Goal: Task Accomplishment & Management: Manage account settings

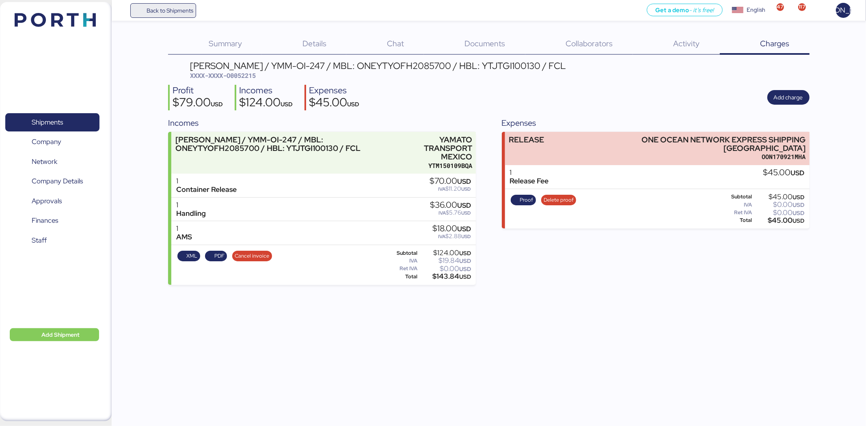
click at [164, 12] on span "Back to Shipments" at bounding box center [170, 11] width 47 height 10
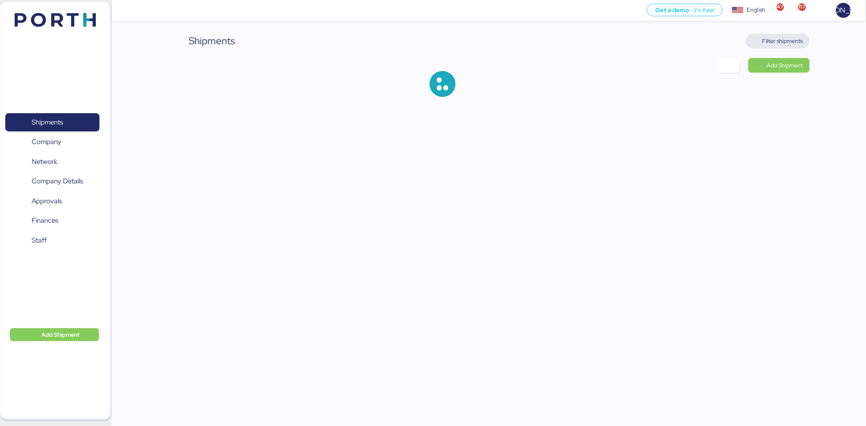
click at [785, 37] on span "Filter shipments" at bounding box center [783, 41] width 41 height 10
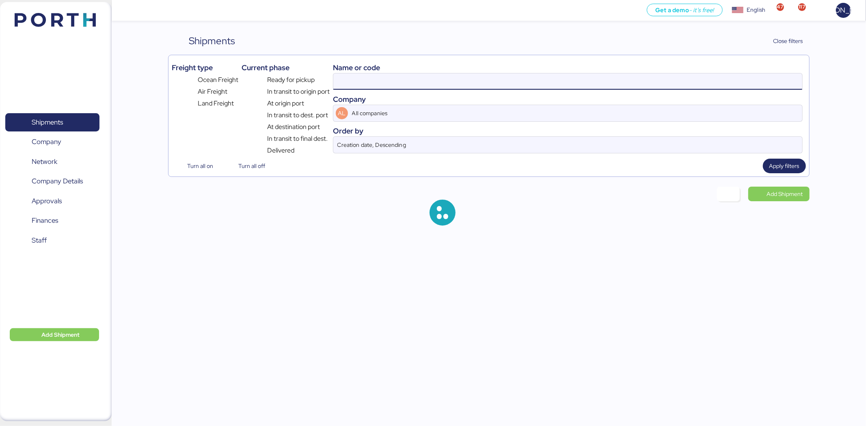
click at [403, 82] on input at bounding box center [567, 82] width 469 height 16
paste input "ZIMUSHH31872763"
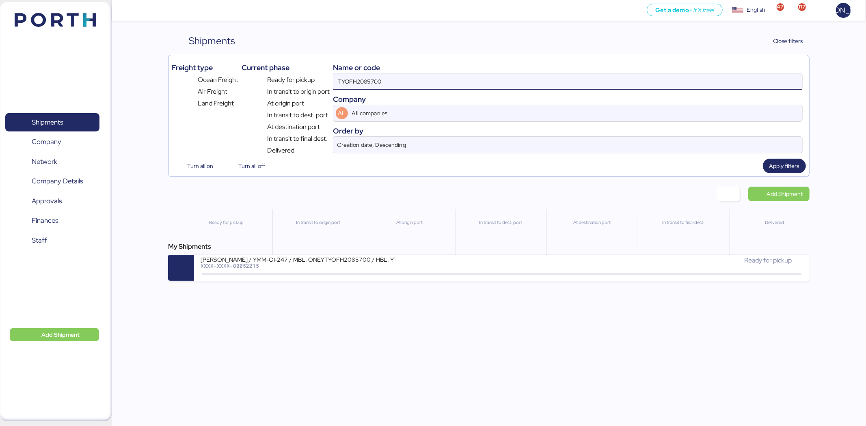
click at [403, 82] on input "TYOFH2085700" at bounding box center [567, 82] width 469 height 16
paste input "ZIMUSHH31872763"
type input "ZIMUSHH31872763"
click at [388, 252] on div "My Shipments" at bounding box center [488, 247] width 641 height 10
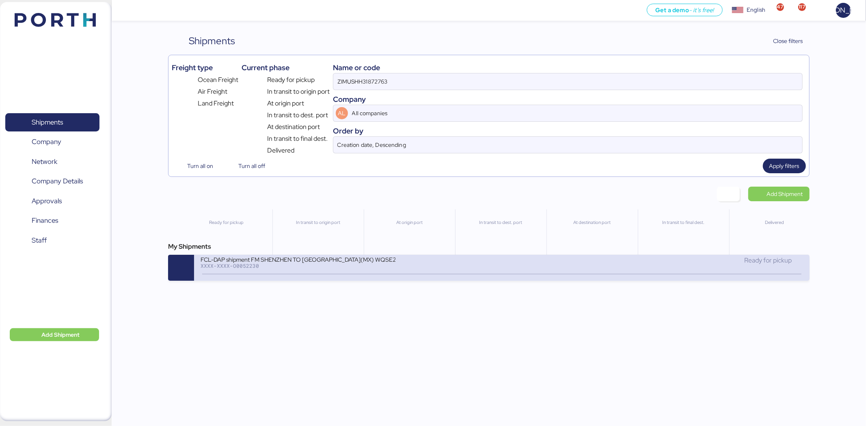
click at [380, 266] on div "XXXX-XXXX-O0052230" at bounding box center [298, 266] width 195 height 6
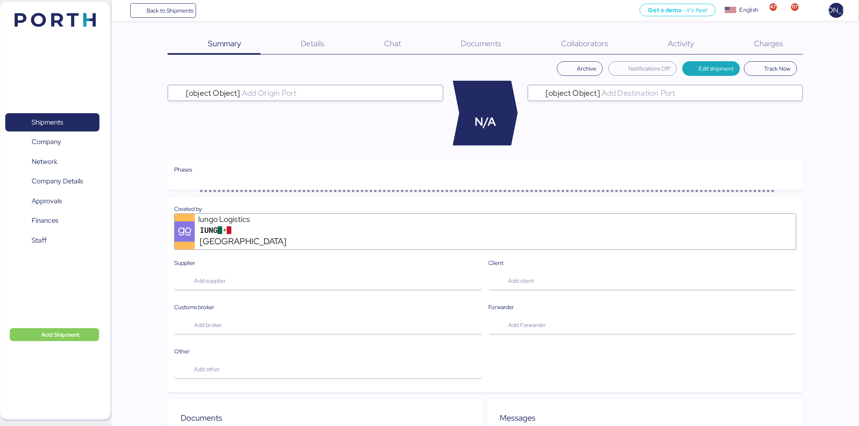
click at [753, 42] on div "Charges 0" at bounding box center [758, 44] width 89 height 21
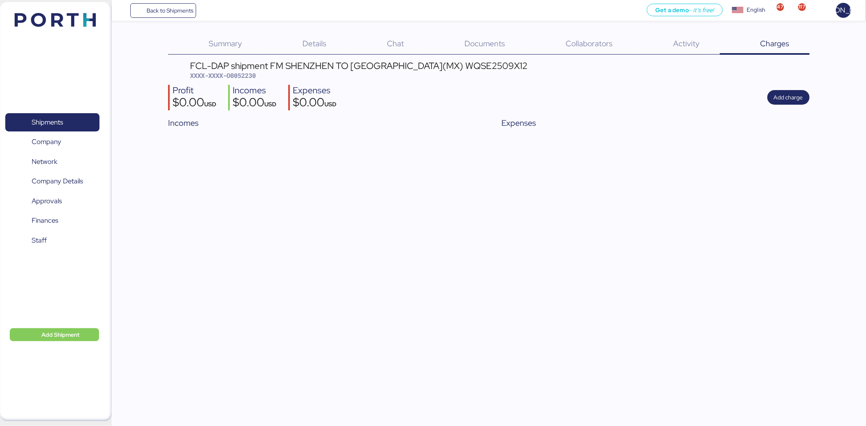
click at [249, 75] on span "XXXX-XXXX-O0052230" at bounding box center [223, 75] width 66 height 8
copy span "O0052230"
click at [783, 93] on span "Add charge" at bounding box center [788, 98] width 29 height 10
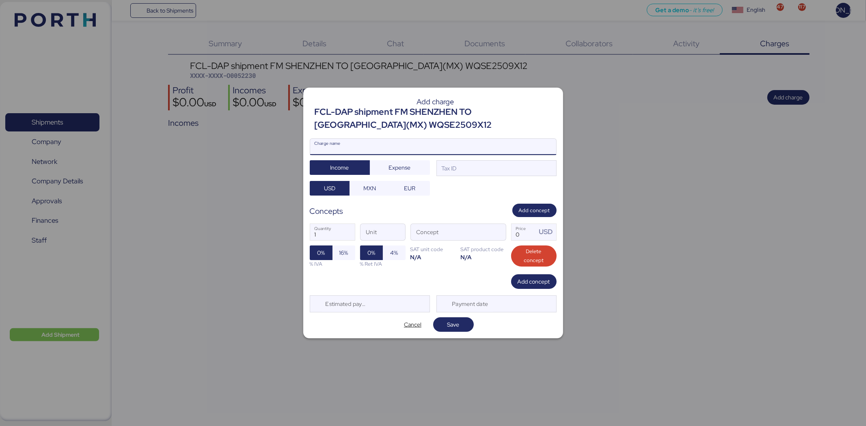
click at [426, 147] on input "Charge name" at bounding box center [433, 147] width 246 height 16
type input "RELEASE"
click at [403, 169] on span "Expense" at bounding box center [400, 168] width 22 height 10
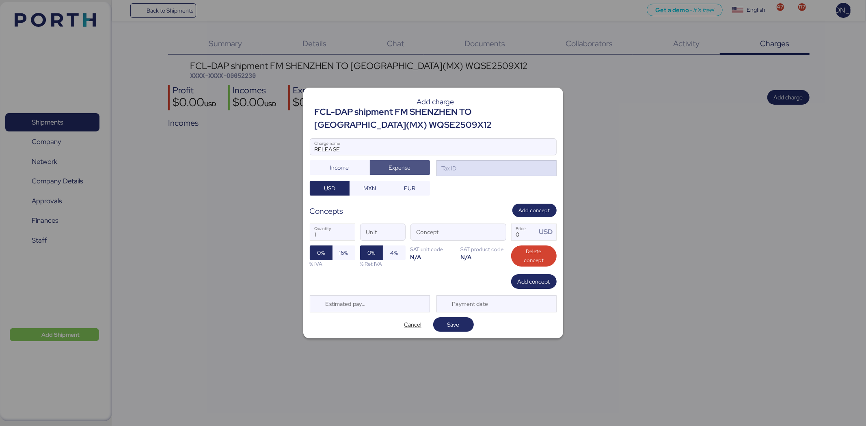
click at [491, 169] on div "Tax ID" at bounding box center [497, 168] width 120 height 16
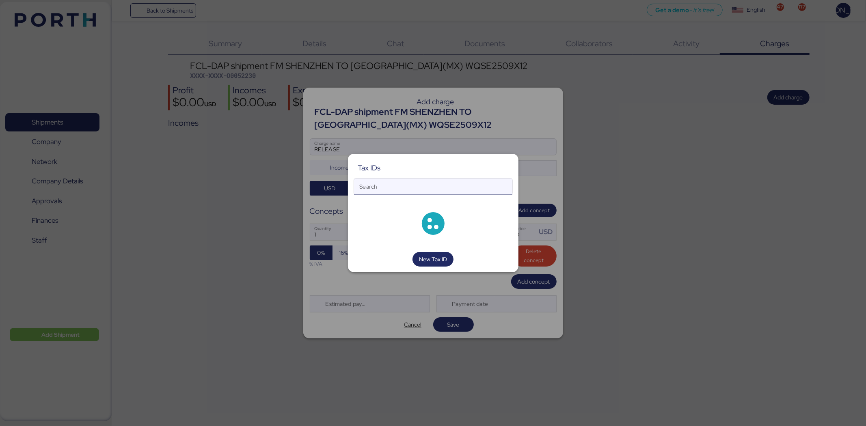
click at [469, 181] on input "Search" at bounding box center [433, 187] width 158 height 16
type input "I"
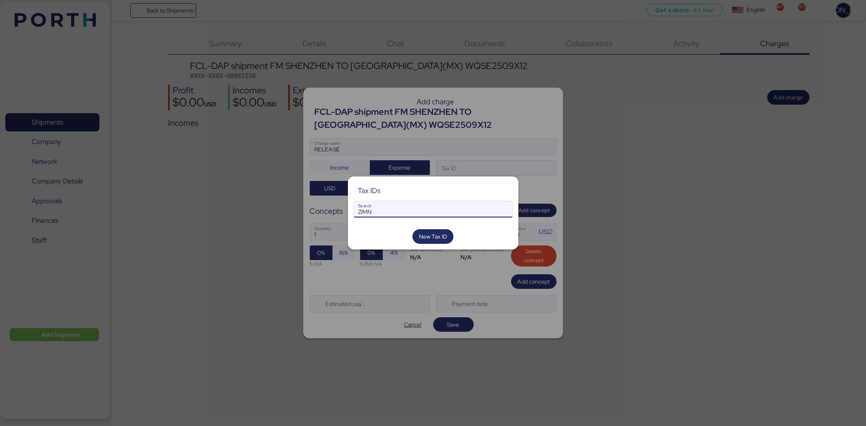
type input "ZIMN"
click at [392, 214] on input "ZIMN" at bounding box center [433, 209] width 158 height 16
drag, startPoint x: 392, startPoint y: 214, endPoint x: 325, endPoint y: 214, distance: 67.4
click at [325, 214] on div "Tax IDs ZIMN Search New Tax ID" at bounding box center [433, 213] width 866 height 426
click at [746, 227] on div at bounding box center [433, 213] width 866 height 426
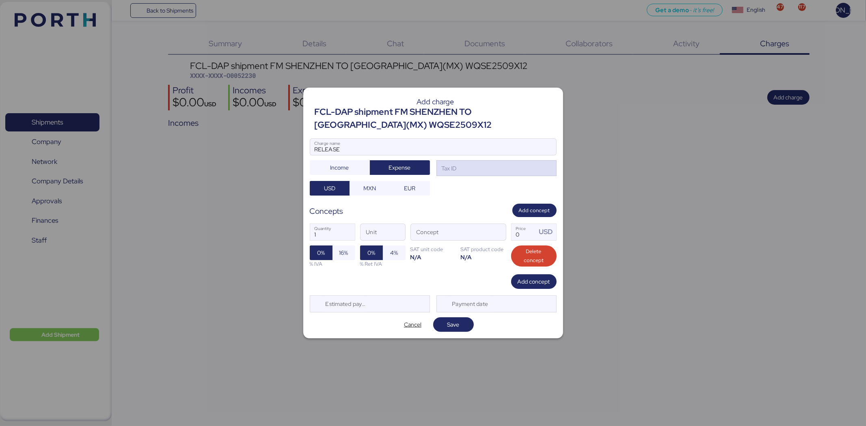
click at [465, 169] on div "Tax ID" at bounding box center [497, 168] width 120 height 16
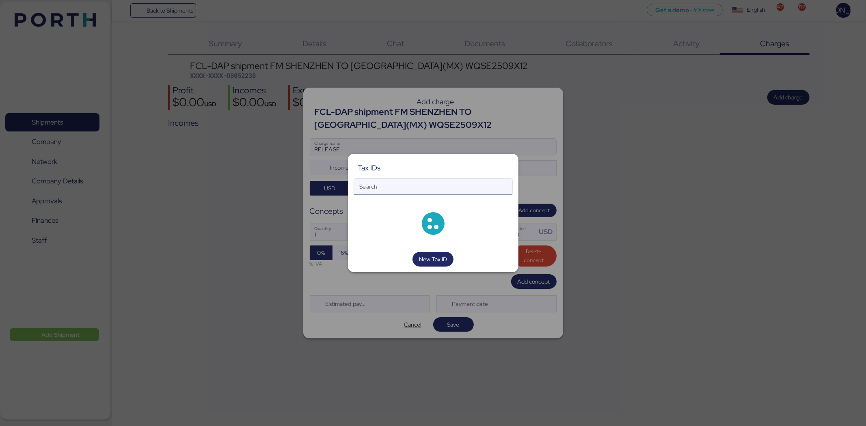
click at [417, 192] on div "Tax IDs Search New Tax ID" at bounding box center [433, 213] width 171 height 119
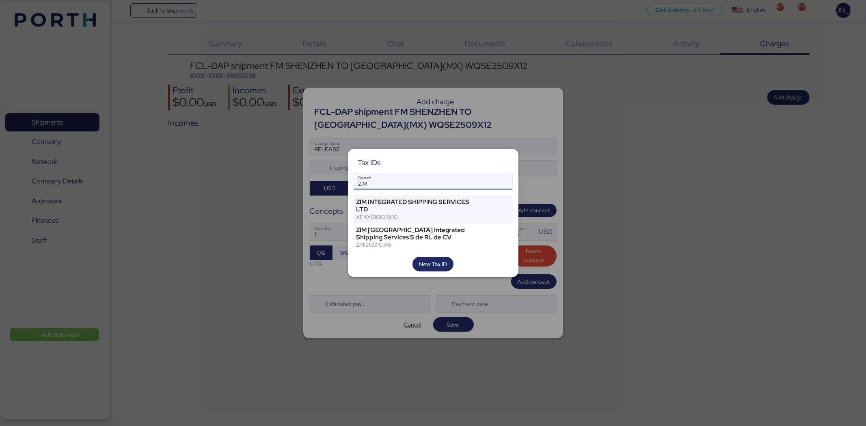
type input "ZIM"
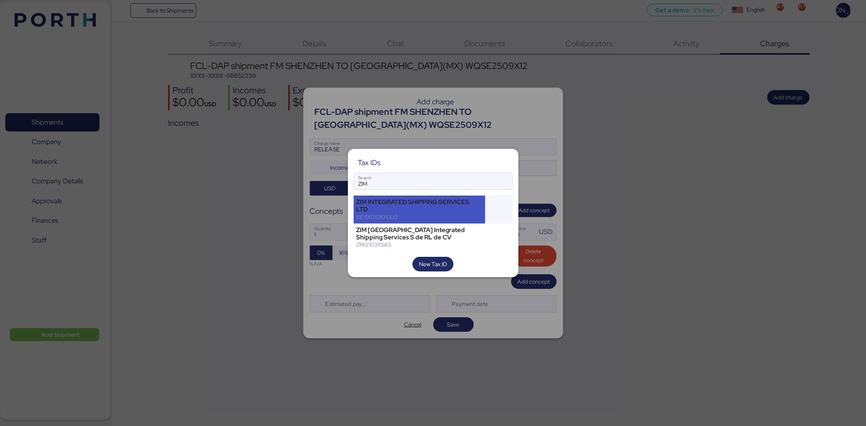
click at [432, 212] on div "ZIM INTEGRATED SHIPPING SERVICES LTD" at bounding box center [420, 206] width 126 height 15
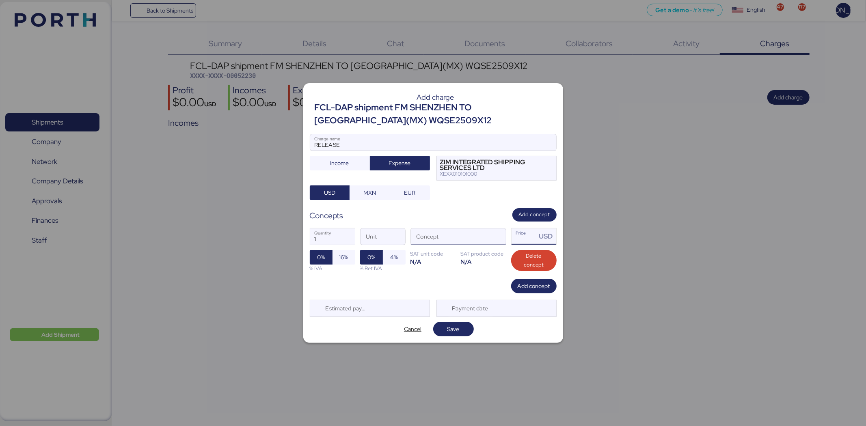
drag, startPoint x: 525, startPoint y: 237, endPoint x: 470, endPoint y: 238, distance: 55.2
click at [470, 238] on div "1 Quantity Unit Concept Price USD 0% 16% % IVA 0% 4% % Ret IVA SAT unit code N/…" at bounding box center [433, 250] width 247 height 57
type input "0"
type input "470"
click at [497, 236] on span "button" at bounding box center [497, 238] width 17 height 17
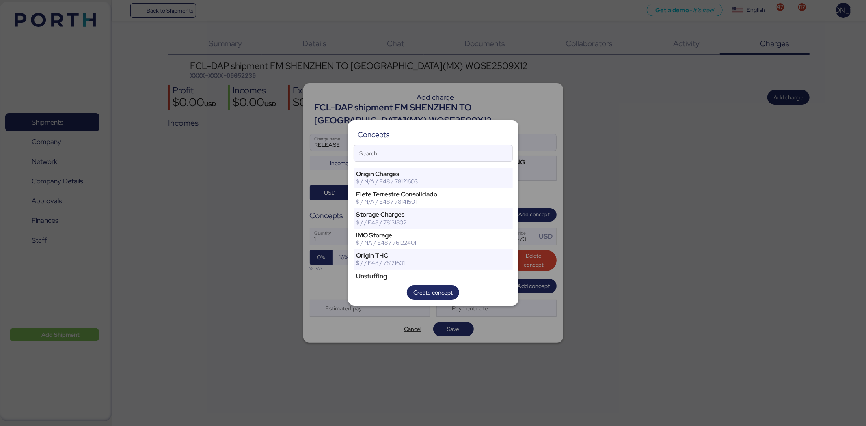
click at [435, 157] on input "Search" at bounding box center [433, 153] width 158 height 16
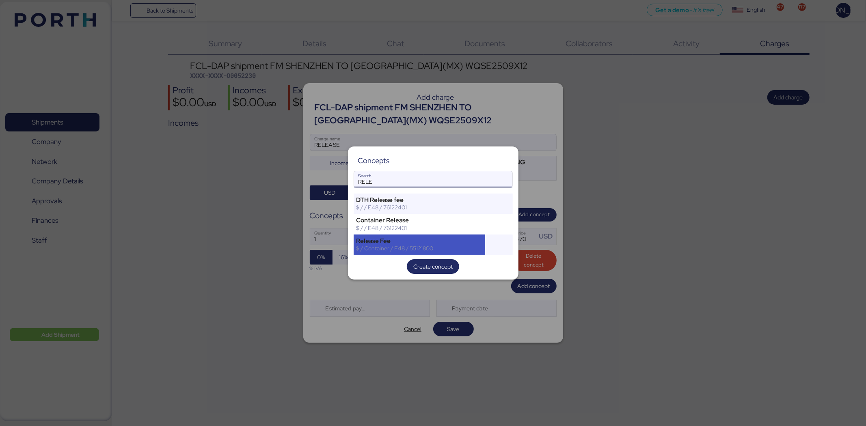
type input "RELE"
click at [423, 238] on div "Release Fee" at bounding box center [420, 241] width 126 height 7
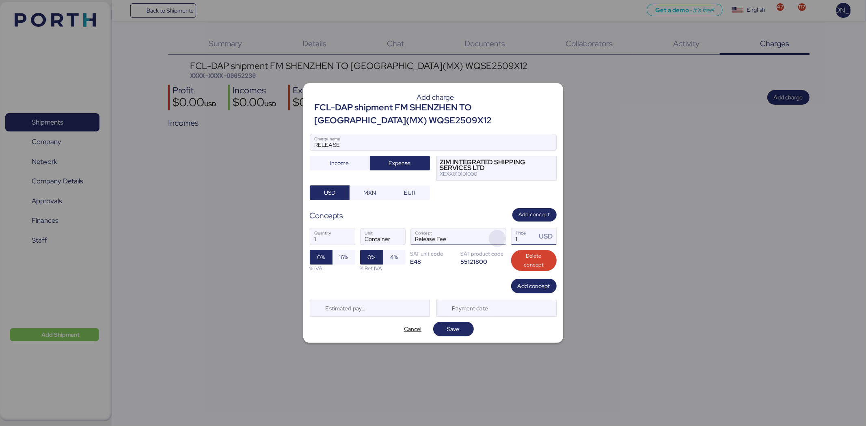
drag, startPoint x: 524, startPoint y: 242, endPoint x: 489, endPoint y: 241, distance: 34.5
click at [489, 241] on div "1 Quantity Container Unit Release Fee Concept 1 Price USD 0% 16% % IVA 0% 4% % …" at bounding box center [433, 250] width 247 height 57
type input "470"
click at [490, 290] on div "Add concept" at bounding box center [433, 286] width 247 height 15
click at [453, 328] on span "Save" at bounding box center [454, 329] width 12 height 10
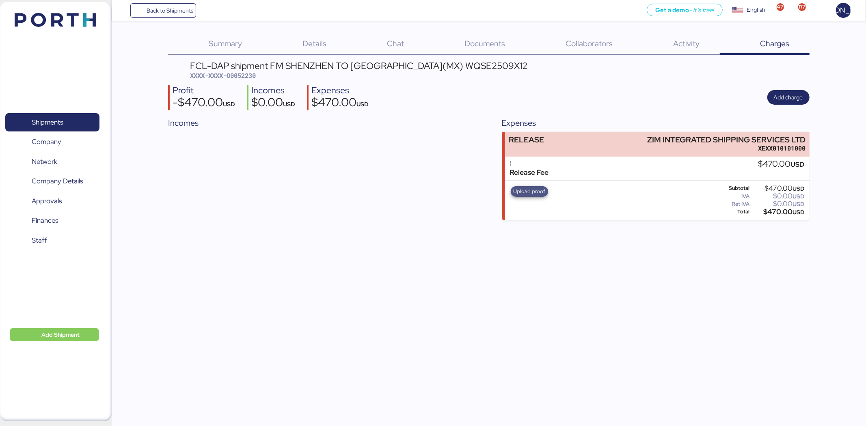
click at [517, 192] on span "Upload proof" at bounding box center [529, 191] width 32 height 9
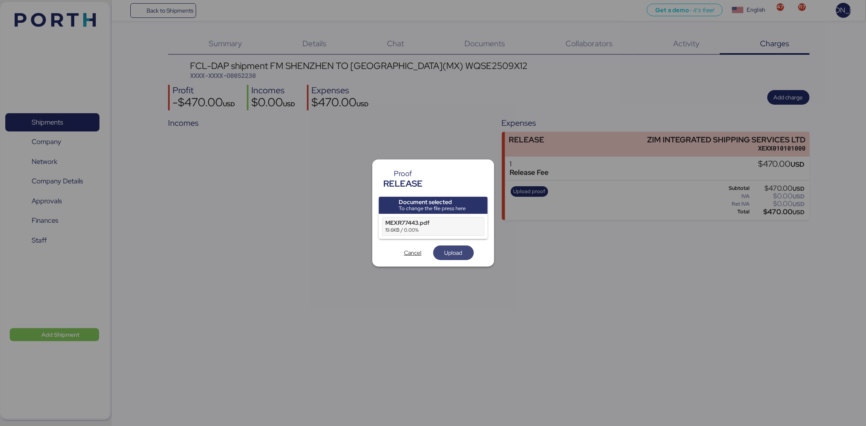
click at [453, 253] on span "Upload" at bounding box center [454, 253] width 18 height 10
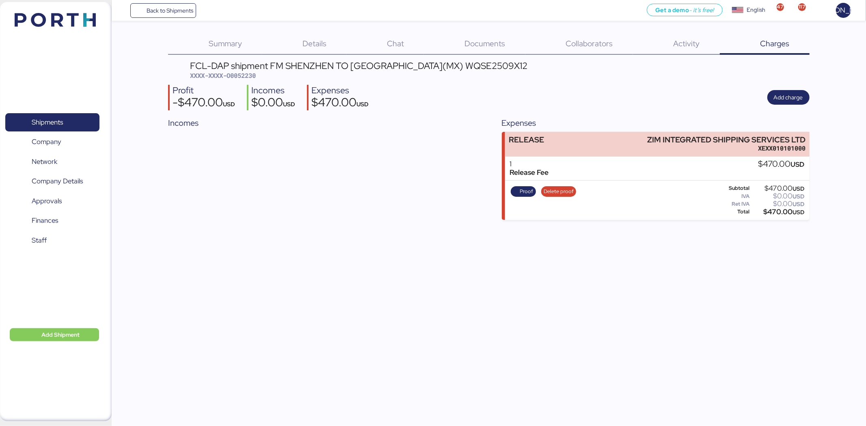
click at [160, 37] on div "Summary 0 Details 0 Chat 0 Documents 0 Collaborators 0 Activity 0 Charges 0 FCL…" at bounding box center [433, 110] width 866 height 220
click at [165, 15] on span "Back to Shipments" at bounding box center [170, 11] width 47 height 10
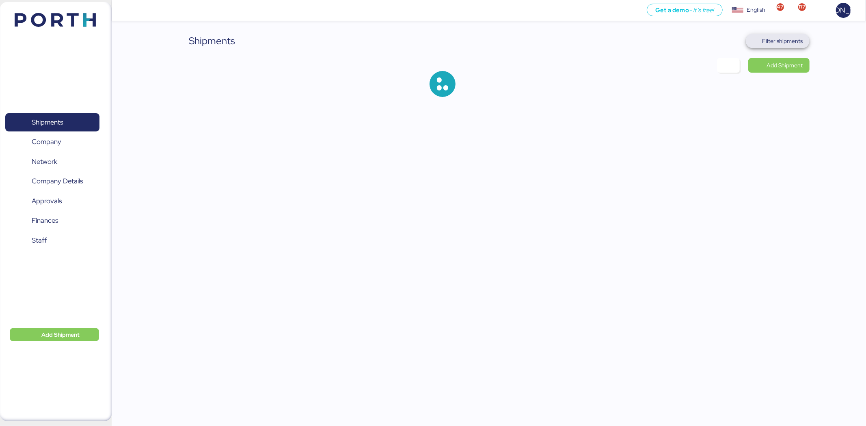
click at [782, 46] on span "Filter shipments" at bounding box center [777, 40] width 51 height 11
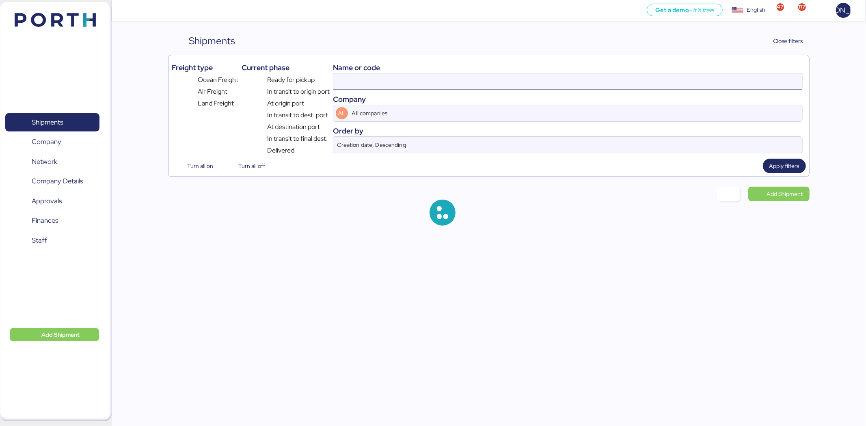
click at [375, 79] on input at bounding box center [567, 82] width 469 height 16
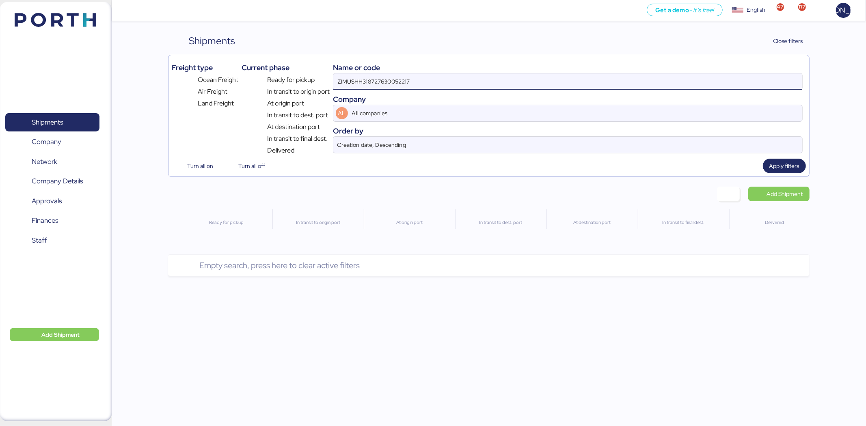
drag, startPoint x: 388, startPoint y: 82, endPoint x: 285, endPoint y: 93, distance: 103.7
click at [285, 93] on div "Freight type Ocean Freight Air Freight Land Freight Current phase Ready for pic…" at bounding box center [489, 106] width 634 height 97
click at [379, 86] on input "O0052217" at bounding box center [567, 82] width 469 height 16
type input "O0052177"
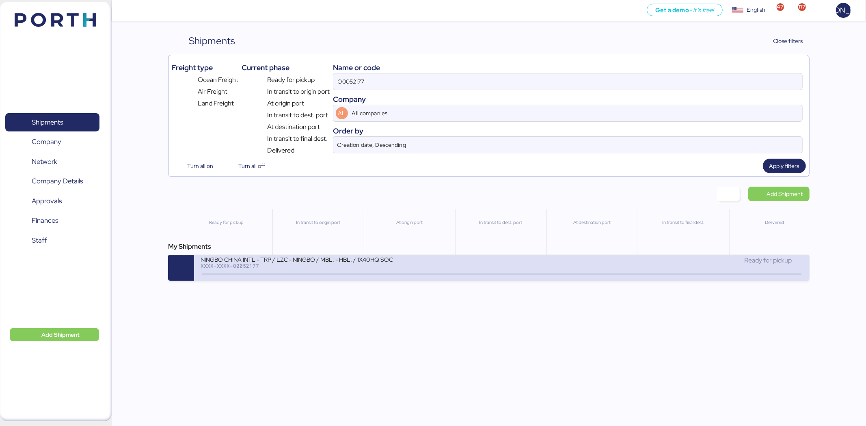
click at [346, 268] on div "XXXX-XXXX-O0052177" at bounding box center [298, 266] width 195 height 6
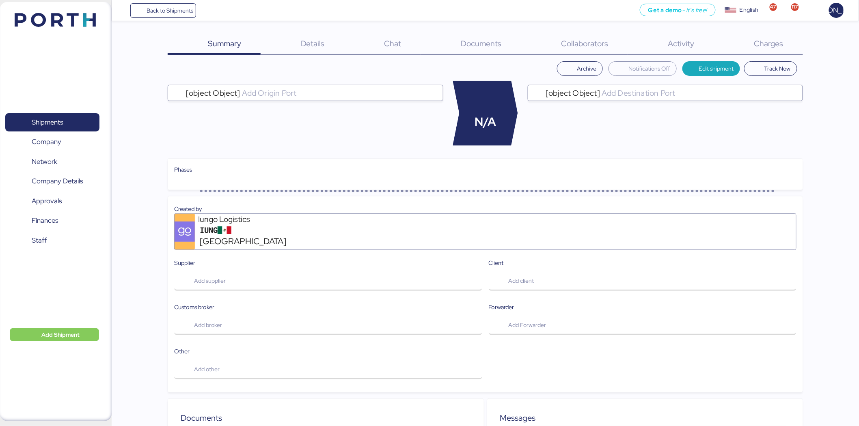
click at [776, 43] on span "Charges" at bounding box center [768, 43] width 29 height 11
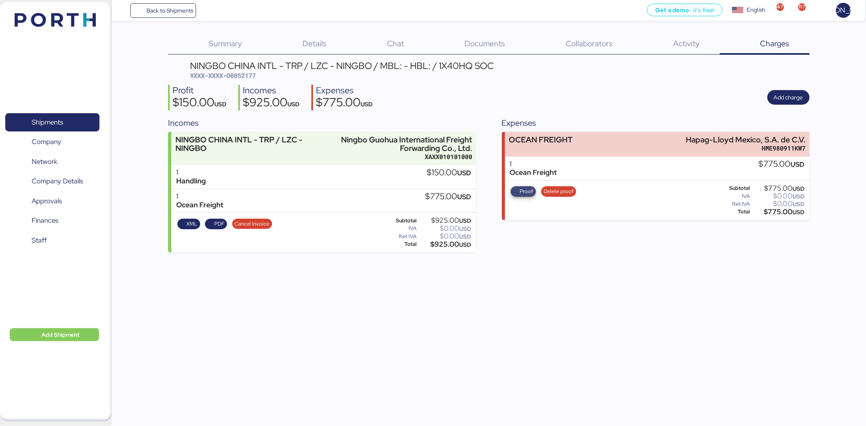
click at [523, 191] on span "Proof" at bounding box center [526, 191] width 13 height 9
click at [244, 79] on span "XXXX-XXXX-O0052177" at bounding box center [223, 75] width 66 height 8
copy span "O0052177"
click at [435, 313] on div "Back to Shipments Get a demo - it’s free! Get a demo English Inglés English 47 …" at bounding box center [433, 213] width 866 height 426
